Goal: Transaction & Acquisition: Purchase product/service

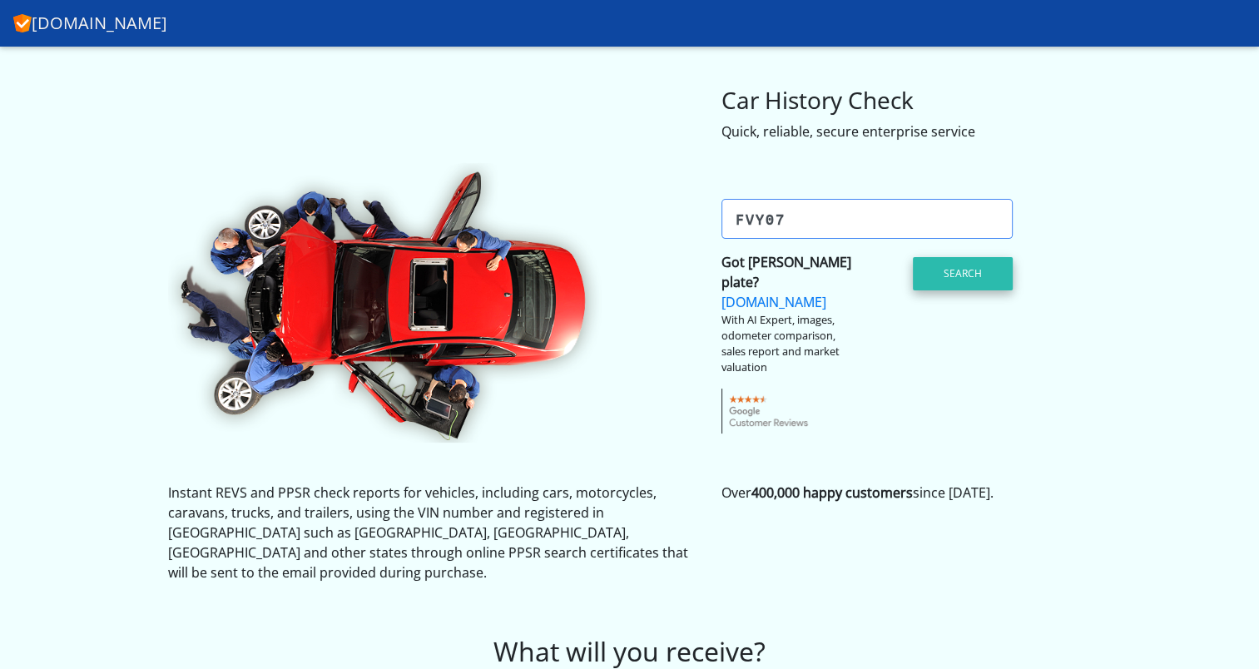
click at [961, 272] on button "Search" at bounding box center [963, 273] width 100 height 33
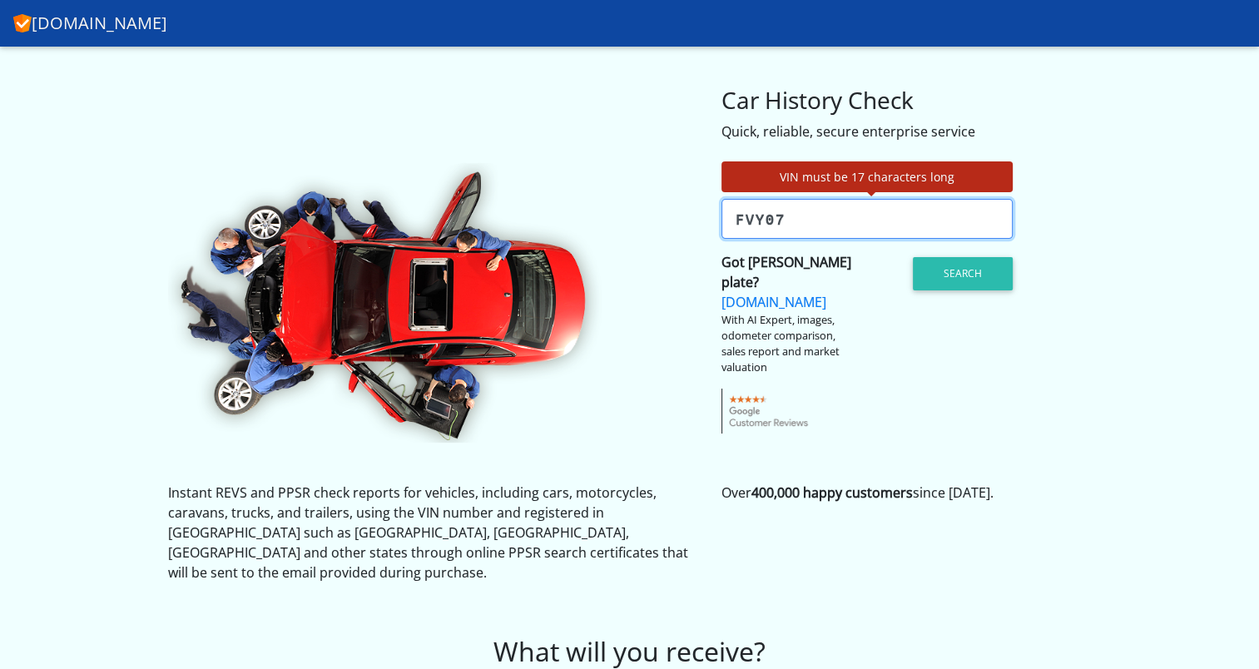
click at [848, 222] on input "fvy07" at bounding box center [867, 219] width 291 height 40
type input "f"
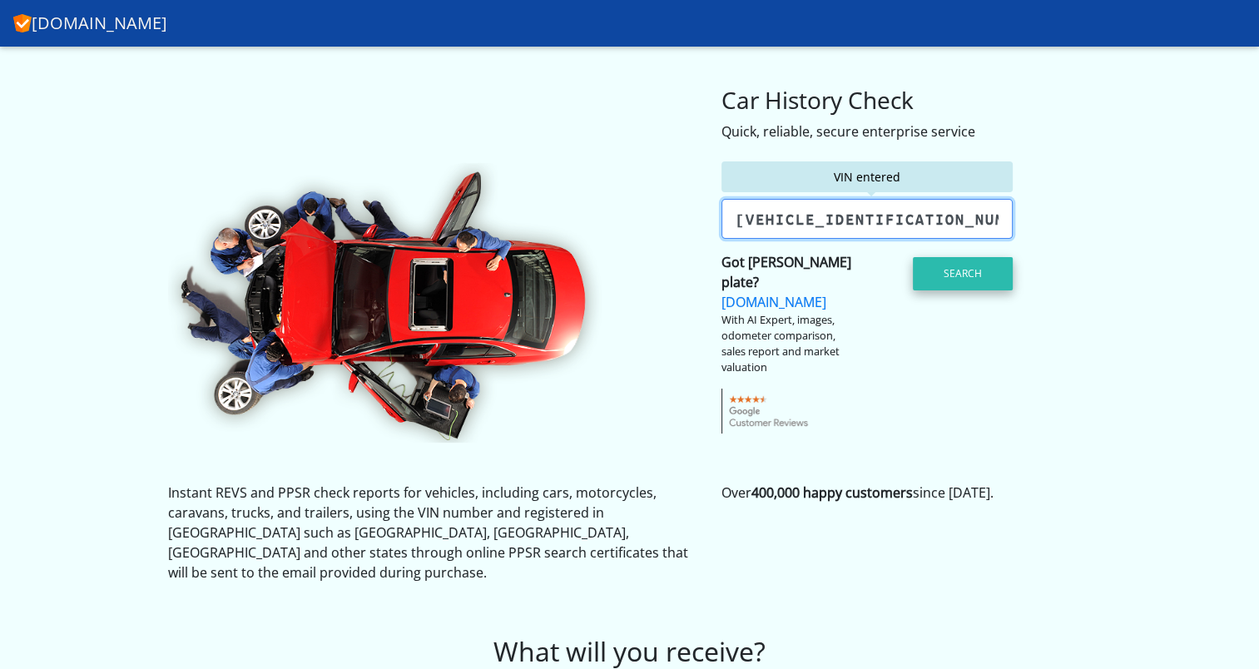
type input "[VEHICLE_IDENTIFICATION_NUMBER]"
click at [988, 262] on button "Search" at bounding box center [963, 273] width 100 height 33
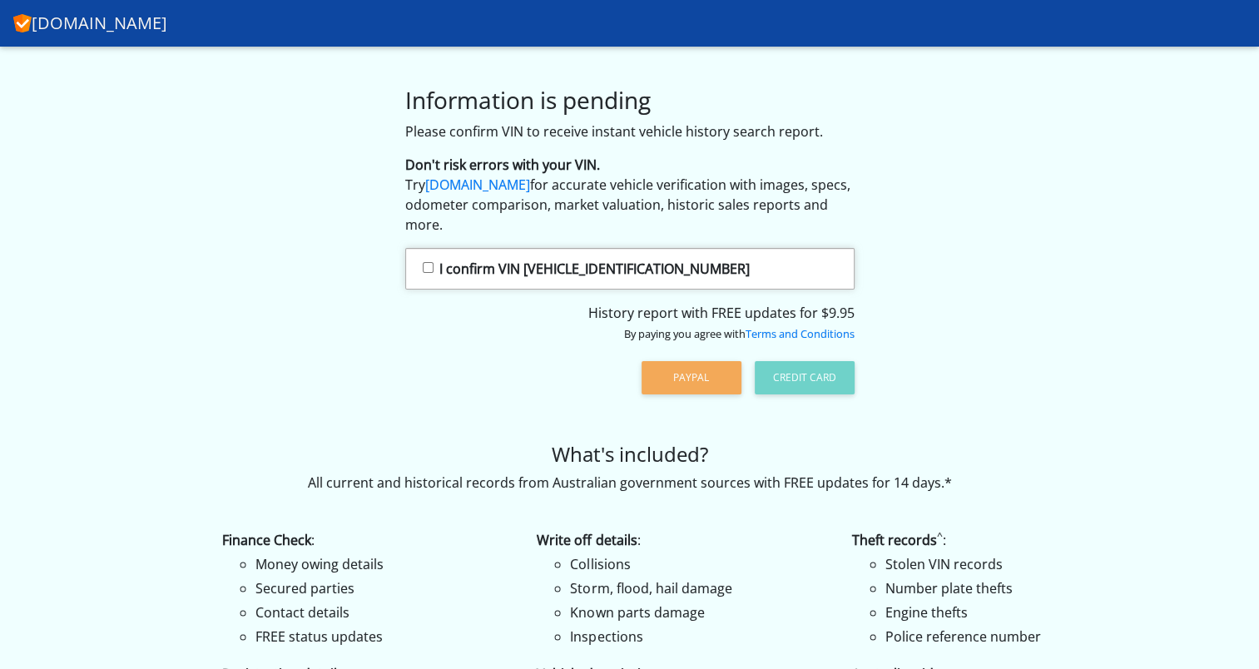
click at [427, 266] on input "I confirm VIN [VEHICLE_IDENTIFICATION_NUMBER]" at bounding box center [428, 267] width 11 height 11
checkbox input "true"
click at [786, 373] on button "Credit Card" at bounding box center [805, 377] width 100 height 33
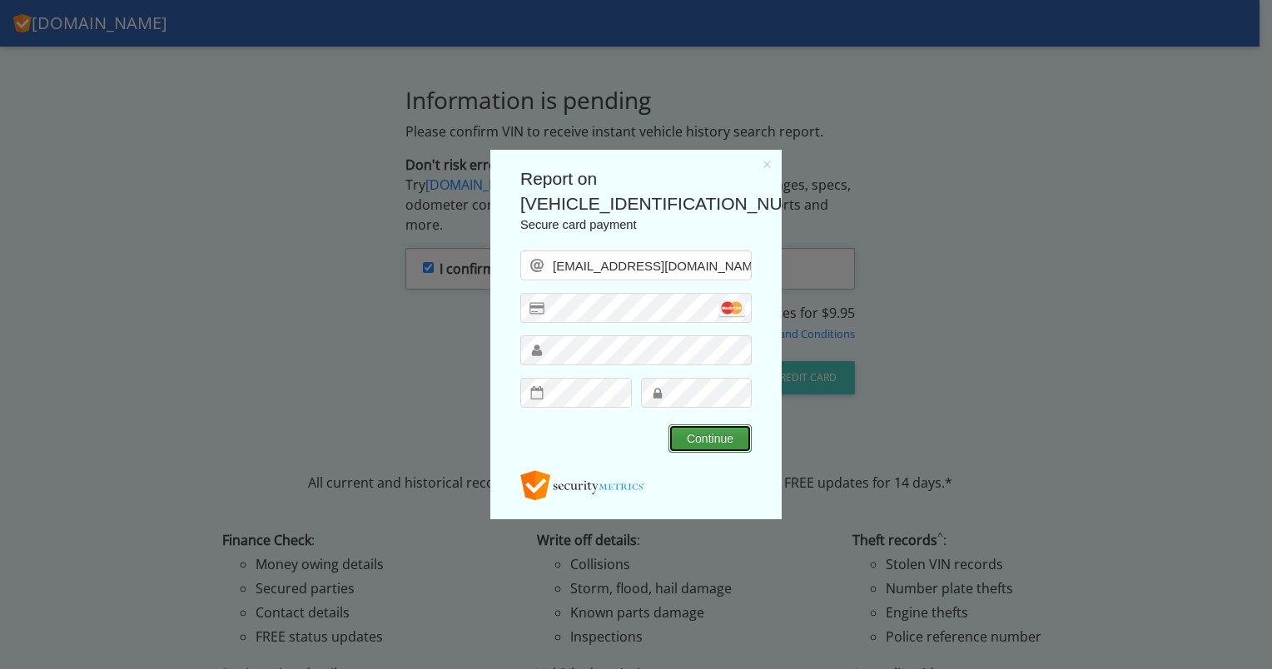
click at [699, 442] on button "Continue" at bounding box center [709, 438] width 83 height 28
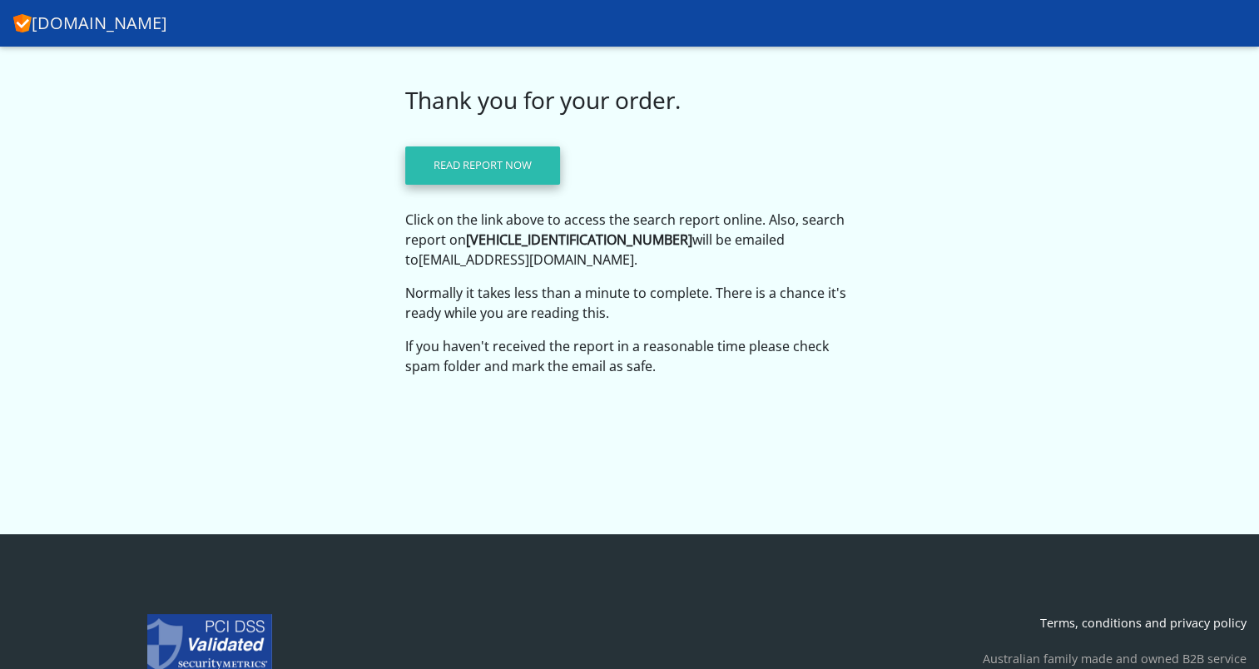
click at [469, 165] on link "Read report now" at bounding box center [482, 165] width 155 height 38
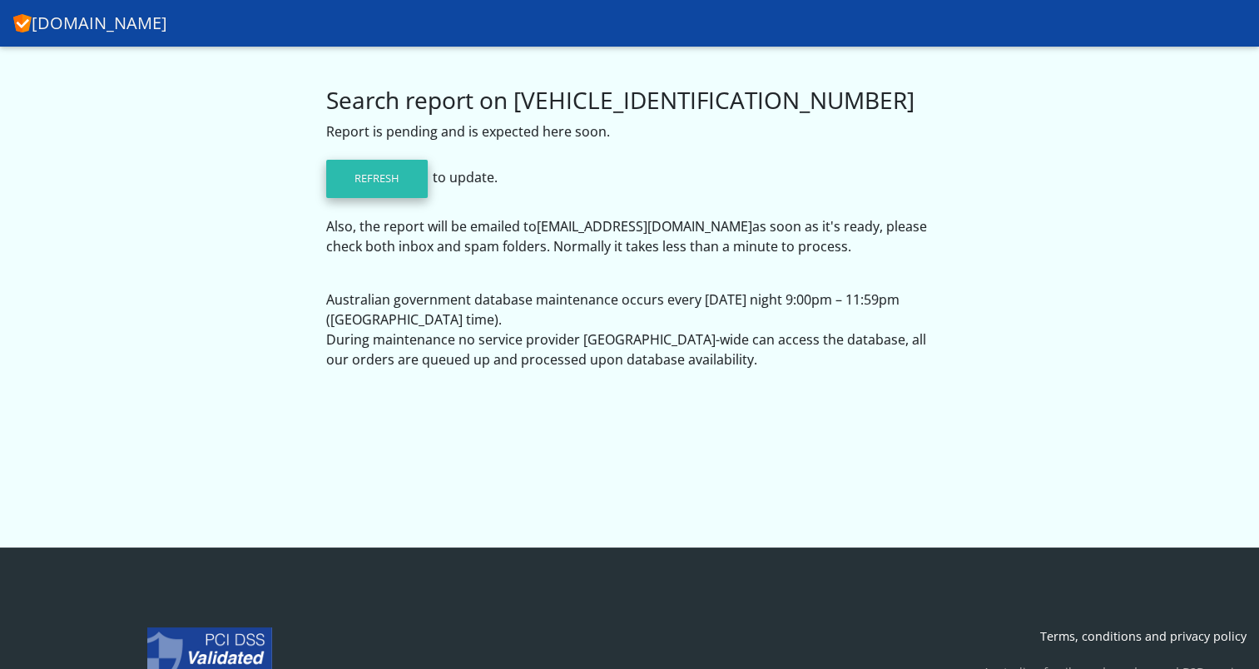
click at [396, 174] on link "Refresh" at bounding box center [377, 179] width 102 height 38
